Goal: Task Accomplishment & Management: Use online tool/utility

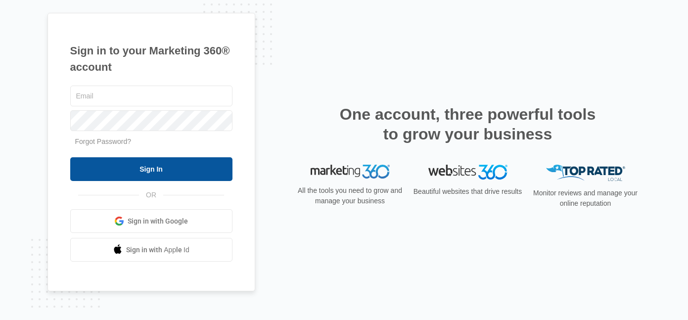
type input "[PERSON_NAME][EMAIL_ADDRESS][PERSON_NAME][DOMAIN_NAME]"
click at [154, 171] on input "Sign In" at bounding box center [151, 169] width 162 height 24
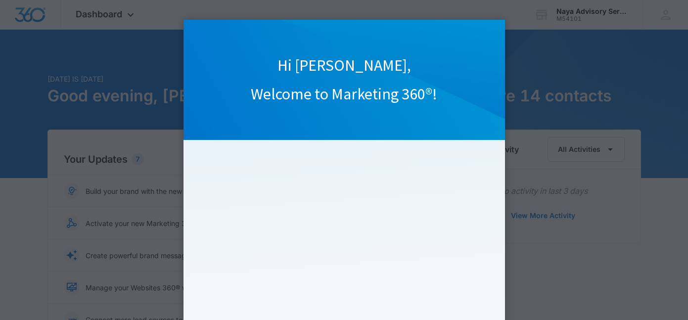
click at [527, 59] on appcues "Hi [PERSON_NAME], Welcome to Marketing 360®! Watch our quick overview video to …" at bounding box center [344, 160] width 688 height 320
click at [126, 14] on appcues "Hi [PERSON_NAME], Welcome to Marketing 360®! Watch our quick overview video to …" at bounding box center [344, 160] width 688 height 320
click at [36, 13] on appcues "Hi [PERSON_NAME], Welcome to Marketing 360®! Watch our quick overview video to …" at bounding box center [344, 160] width 688 height 320
